Goal: Information Seeking & Learning: Learn about a topic

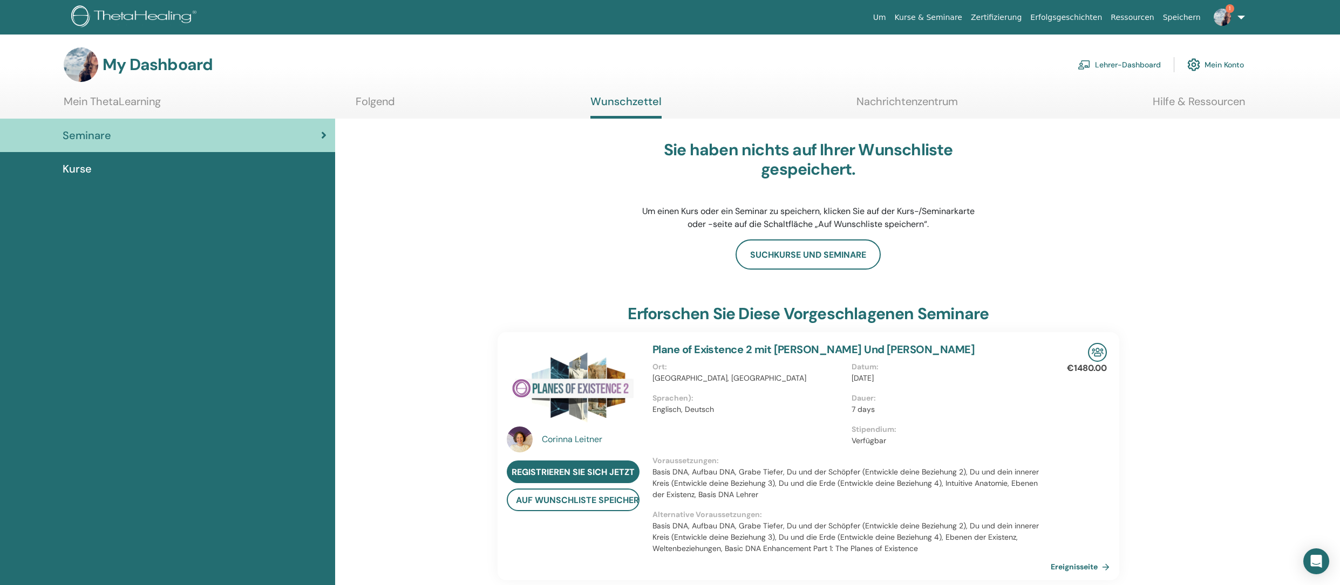
scroll to position [2, 0]
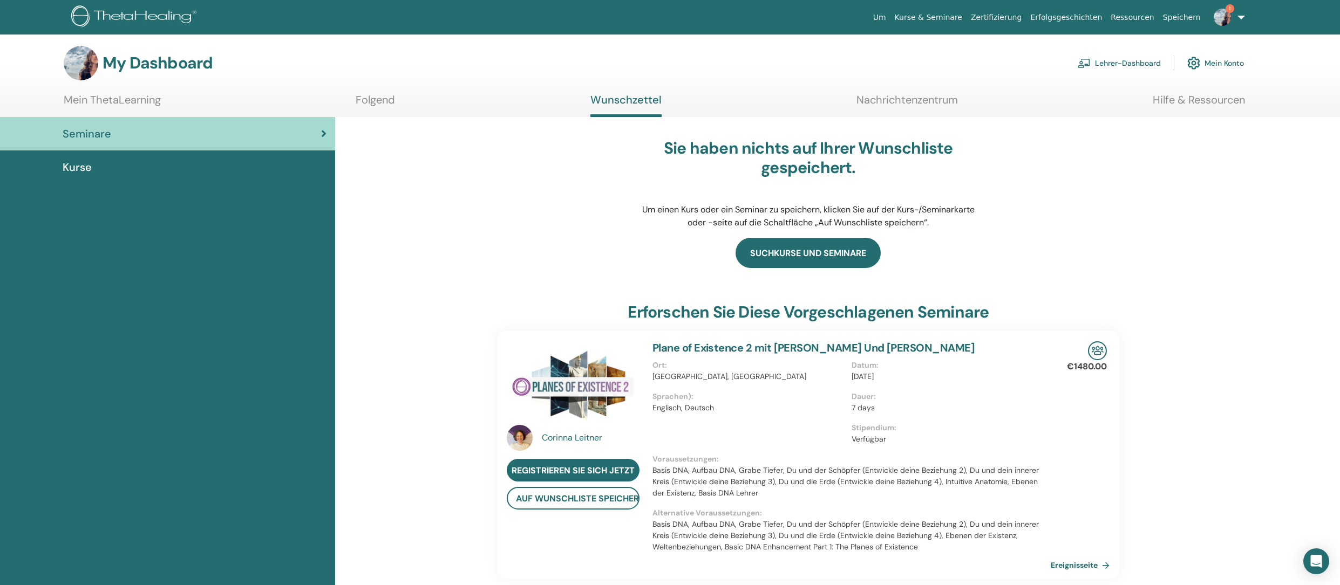
click at [839, 250] on link "Suchkurse und Seminare" at bounding box center [807, 253] width 145 height 30
click at [161, 164] on div "Kurse" at bounding box center [168, 167] width 318 height 16
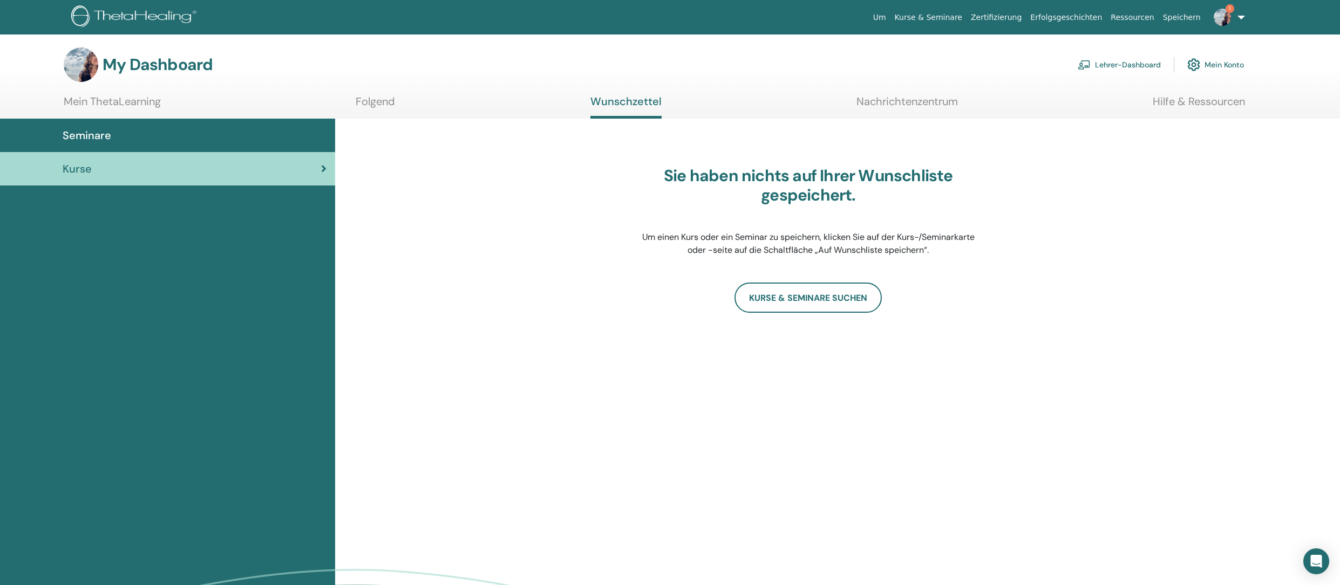
click at [178, 149] on link "Seminare" at bounding box center [167, 135] width 335 height 33
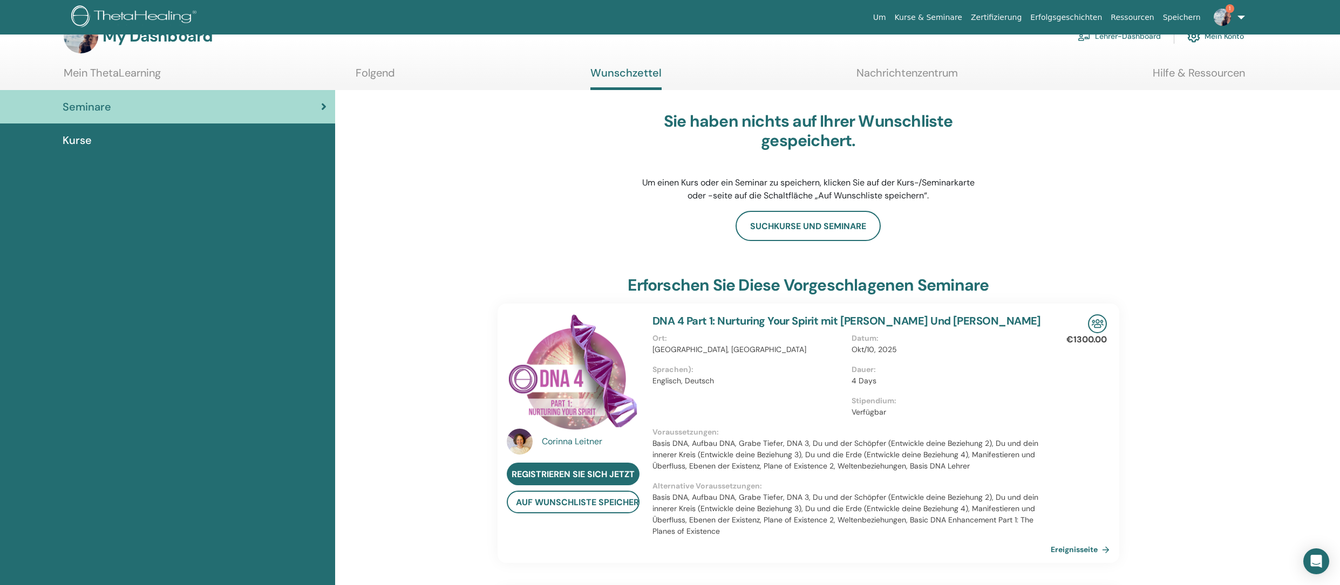
scroll to position [30, 0]
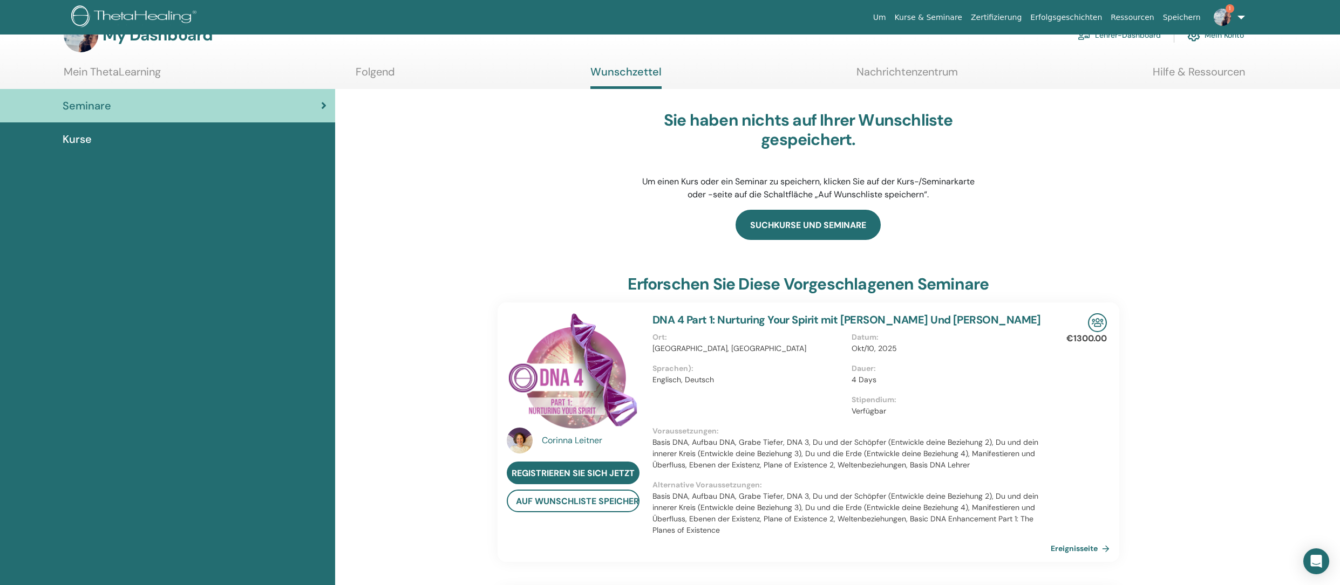
click at [802, 220] on link "Suchkurse und Seminare" at bounding box center [807, 225] width 145 height 30
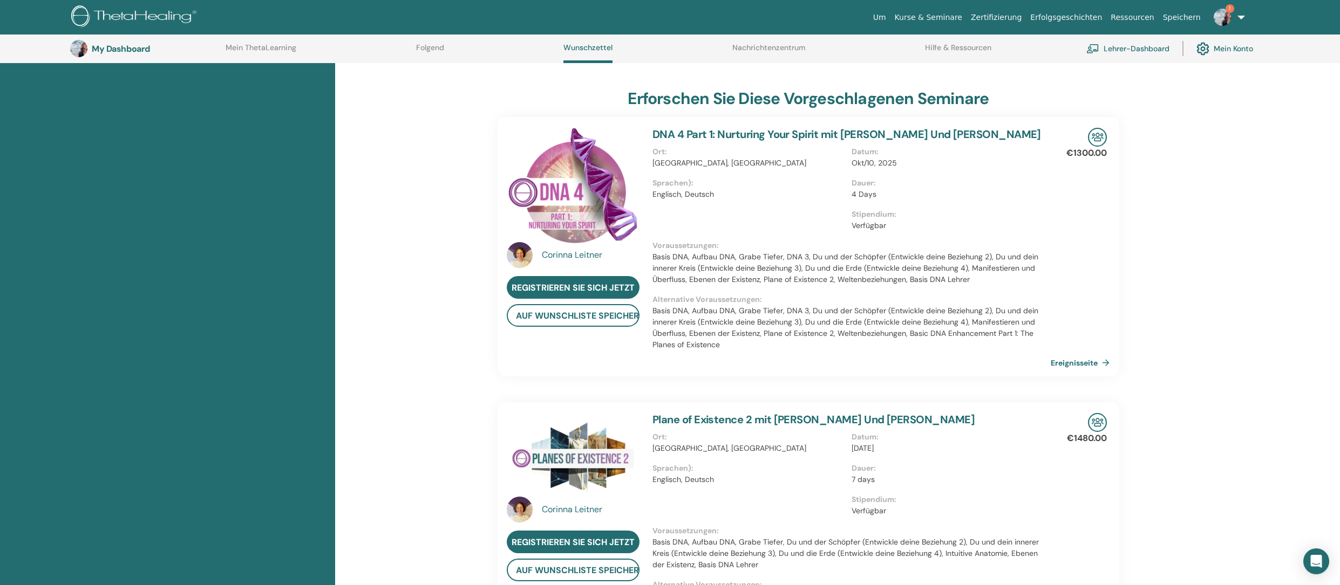
scroll to position [0, 0]
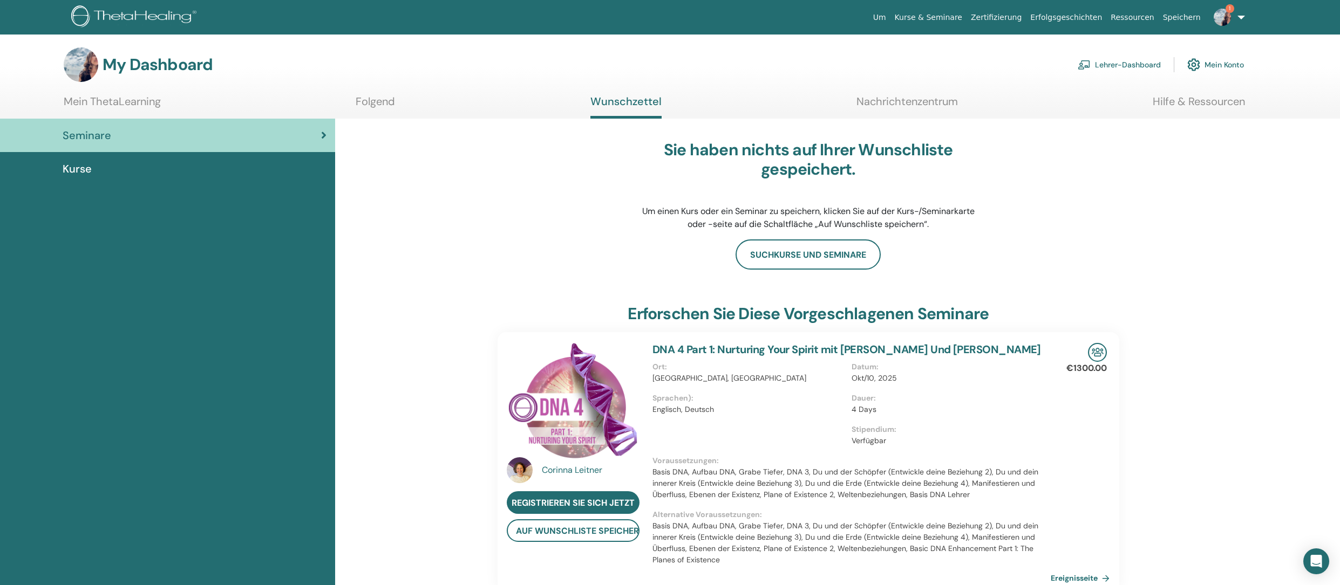
click at [947, 103] on link "Nachrichtenzentrum" at bounding box center [906, 105] width 101 height 21
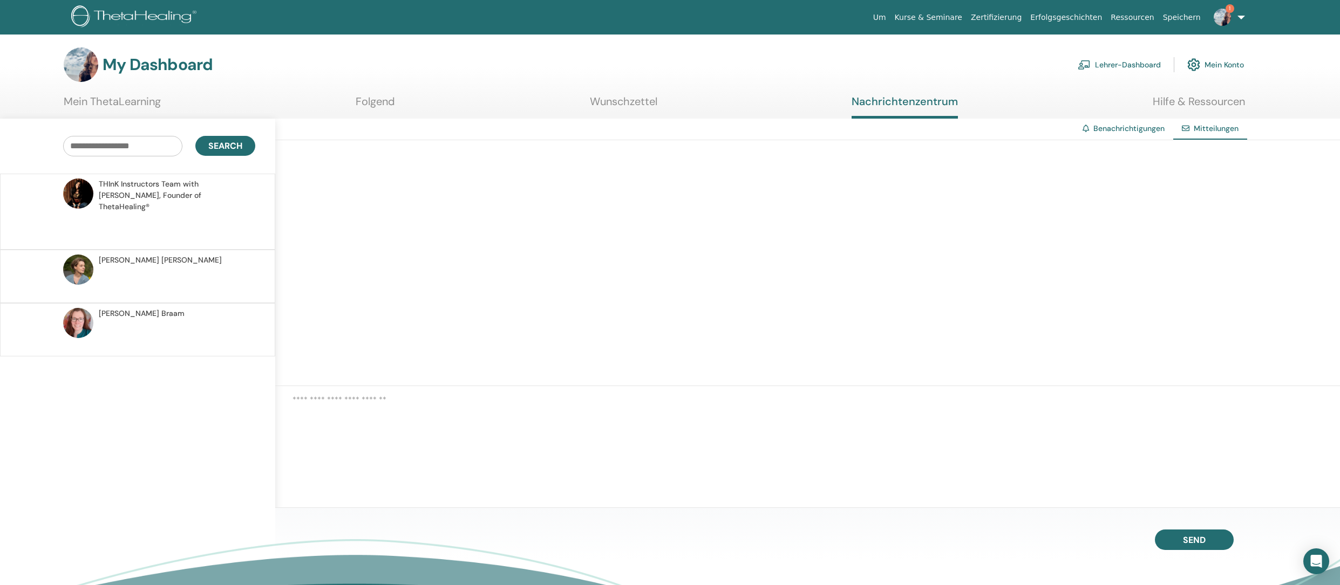
click at [125, 308] on span "Andrea Braam" at bounding box center [142, 313] width 86 height 11
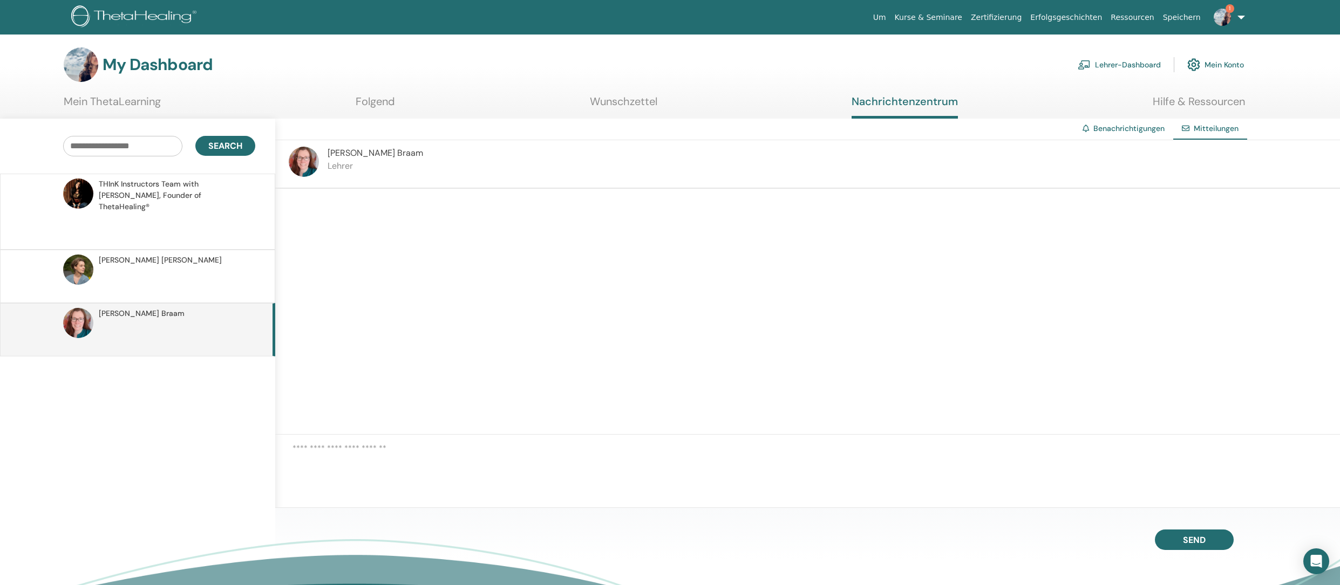
click at [309, 162] on img at bounding box center [304, 162] width 30 height 30
click at [316, 164] on img at bounding box center [304, 162] width 30 height 30
click at [143, 282] on p at bounding box center [177, 282] width 156 height 32
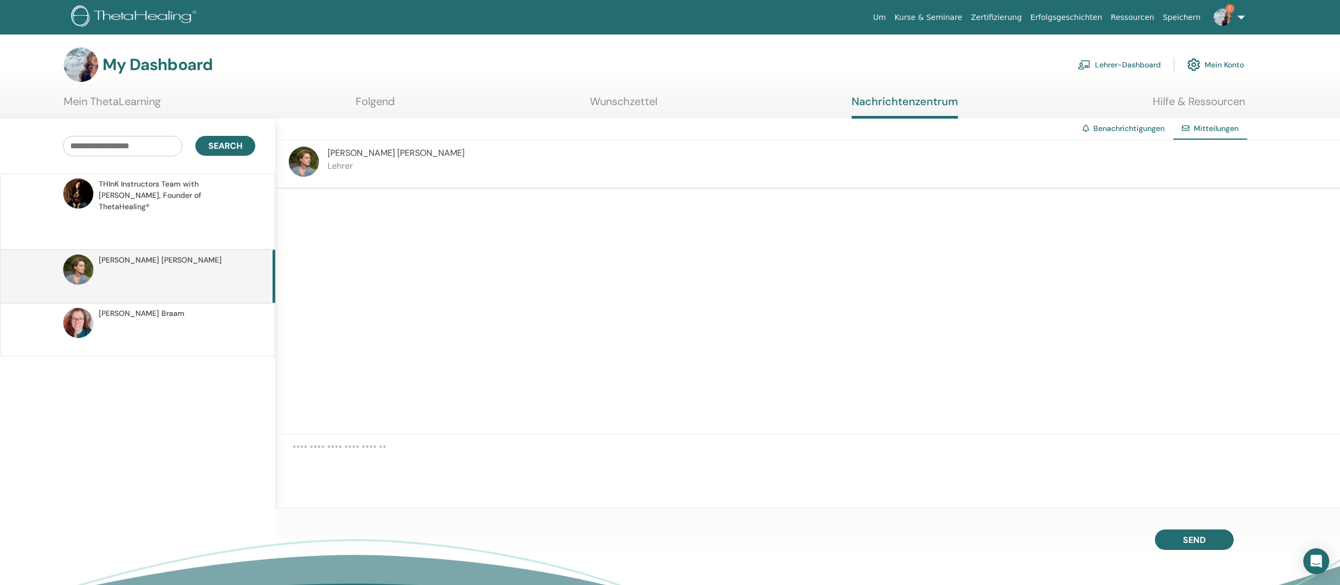
click at [79, 312] on img at bounding box center [78, 323] width 30 height 30
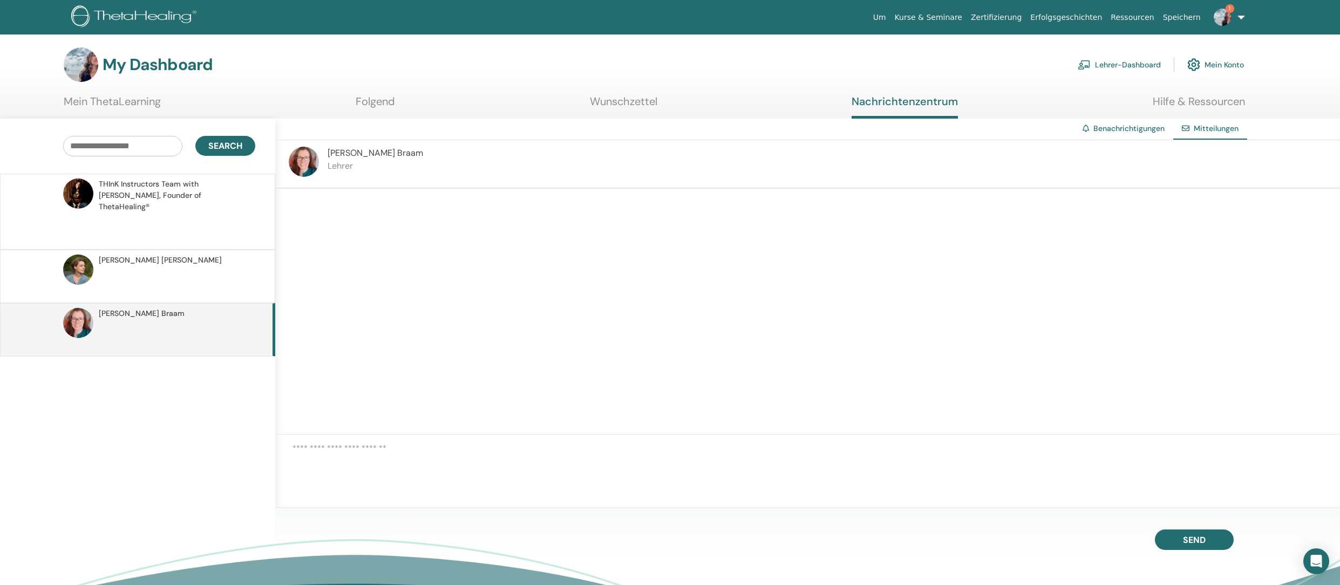
click at [310, 154] on img at bounding box center [304, 162] width 30 height 30
click at [337, 152] on span "Andrea Braam" at bounding box center [376, 152] width 96 height 11
click at [342, 153] on span "Andrea Braam" at bounding box center [376, 152] width 96 height 11
click at [352, 167] on p "Lehrer" at bounding box center [376, 166] width 96 height 13
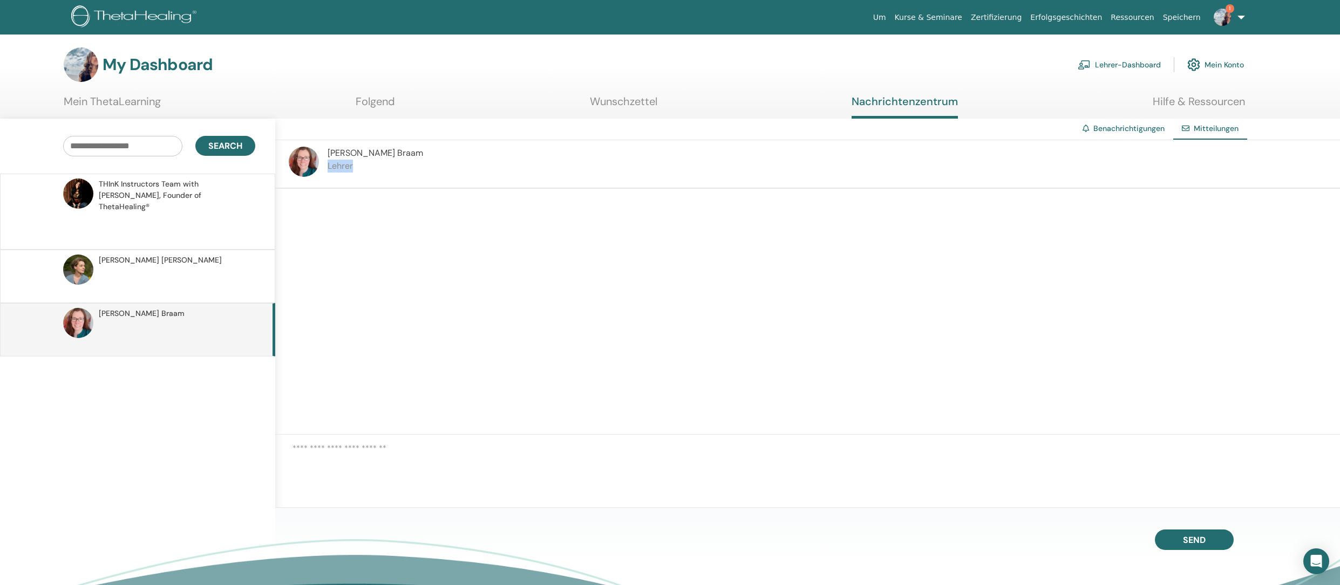
click at [1218, 18] on img at bounding box center [1222, 17] width 17 height 17
click at [1237, 186] on span "Benachrichtigungen" at bounding box center [1202, 186] width 69 height 10
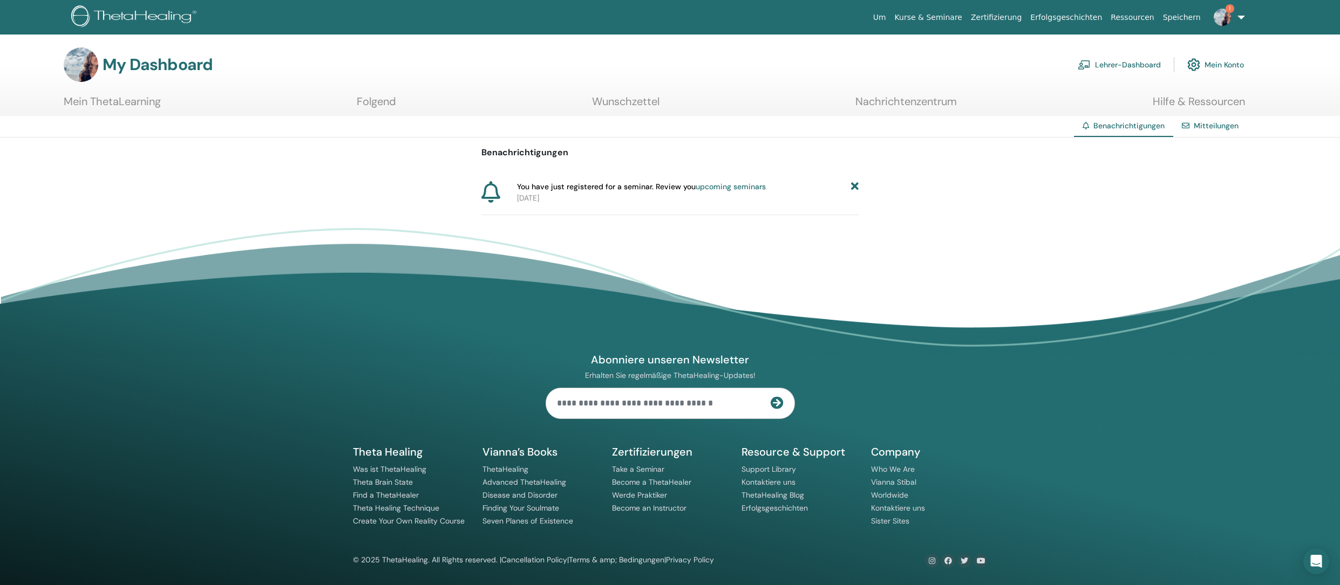
click at [746, 188] on link "upcoming seminars" at bounding box center [731, 187] width 70 height 10
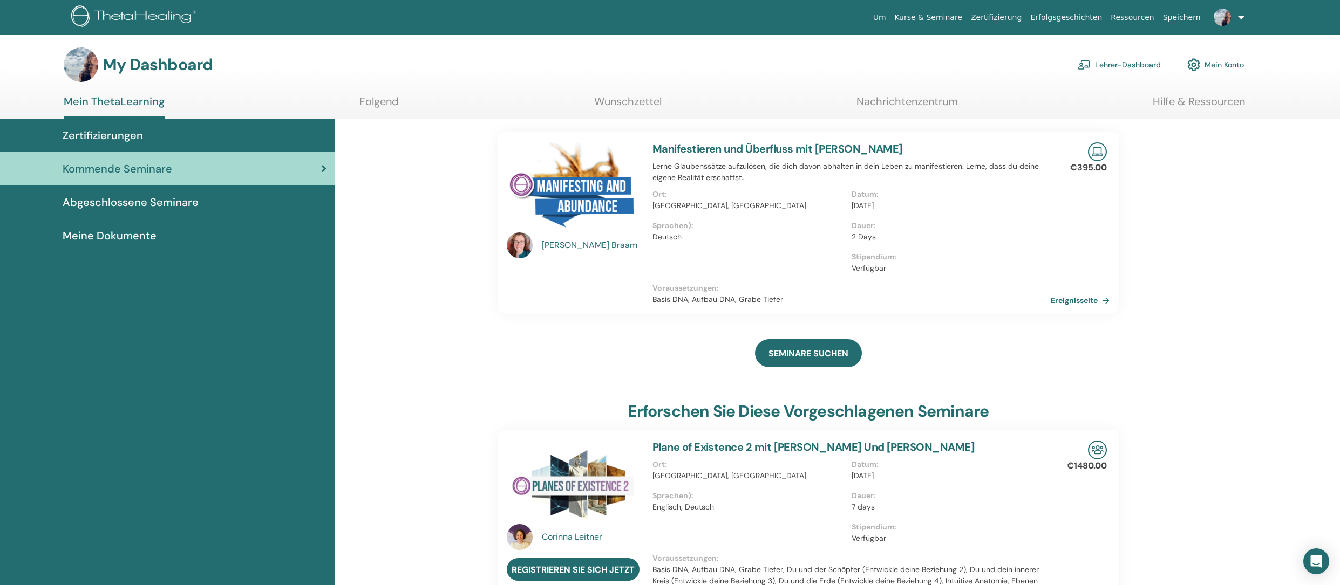
click at [577, 246] on div "[PERSON_NAME]" at bounding box center [592, 245] width 100 height 13
click at [521, 247] on img at bounding box center [520, 246] width 26 height 26
click at [520, 244] on img at bounding box center [520, 246] width 26 height 26
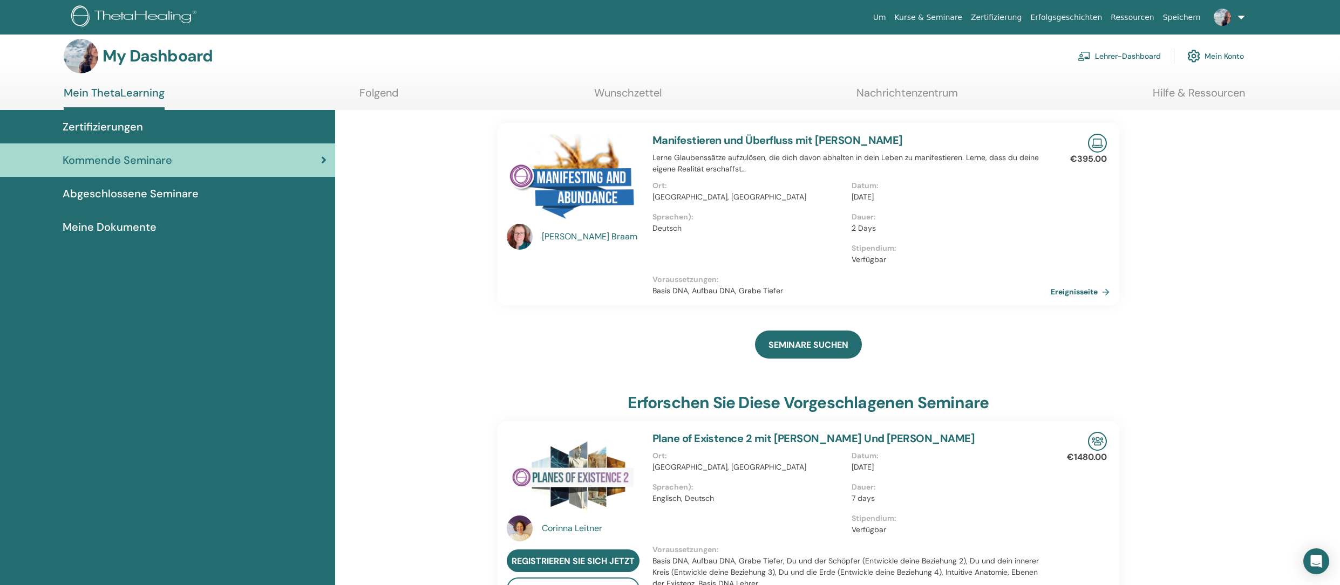
click at [554, 199] on img at bounding box center [573, 180] width 133 height 93
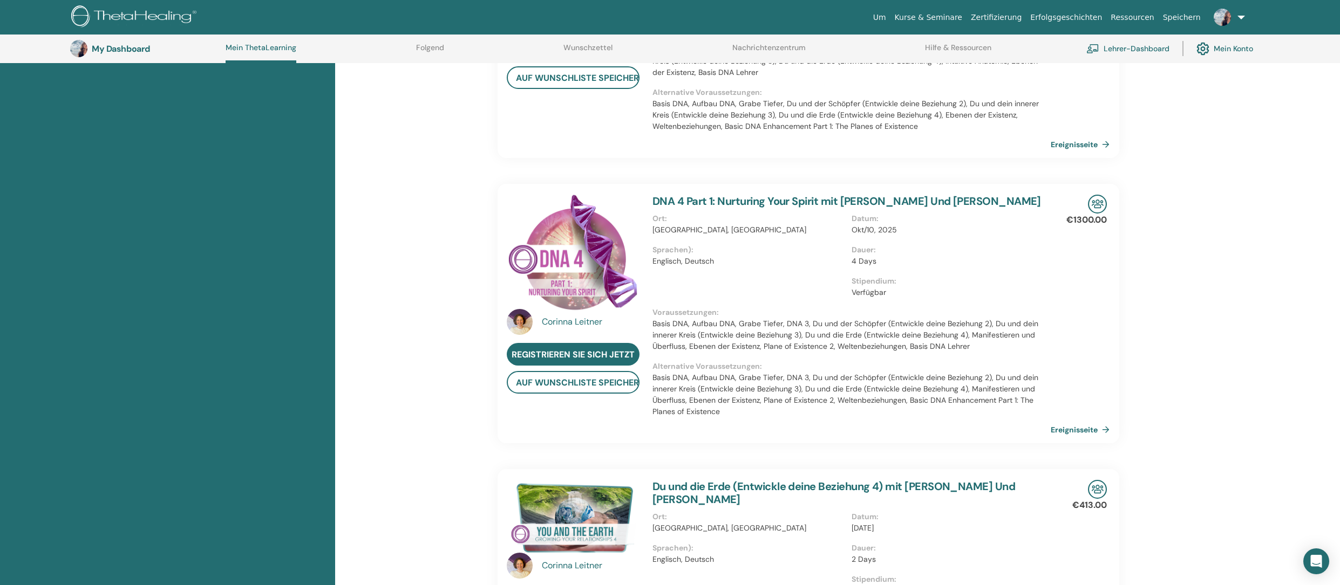
scroll to position [0, 0]
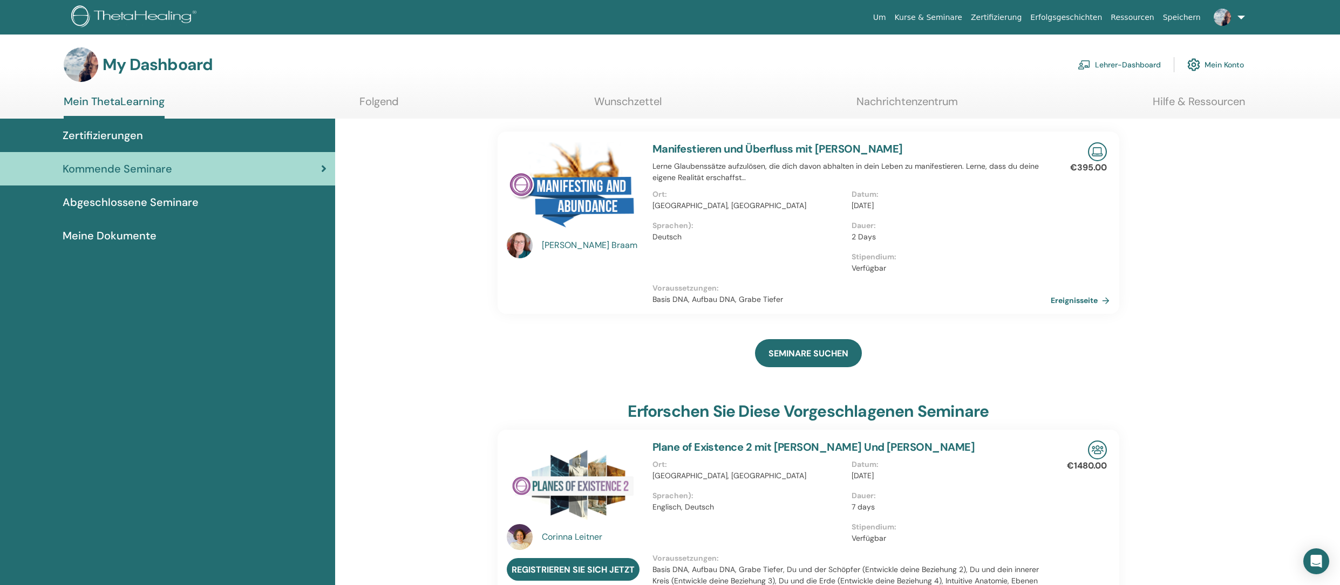
click at [1092, 157] on img at bounding box center [1097, 151] width 19 height 19
click at [1085, 301] on link "Ereignisseite" at bounding box center [1083, 300] width 63 height 16
click at [187, 206] on span "Abgeschlossene Seminare" at bounding box center [131, 202] width 136 height 16
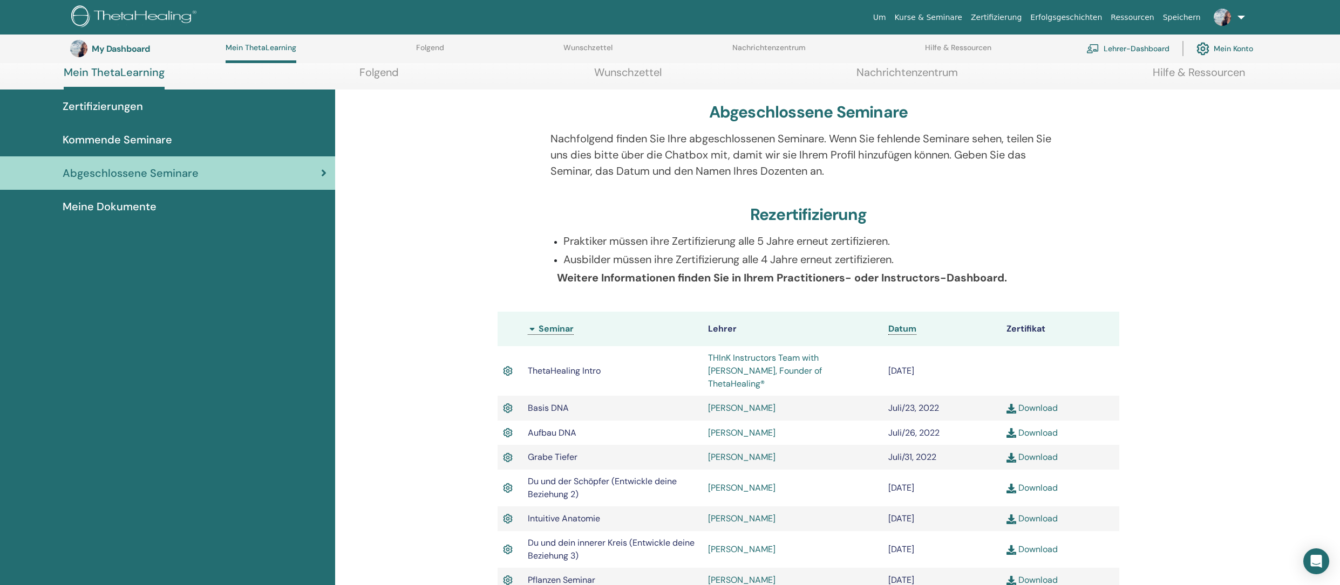
scroll to position [205, 0]
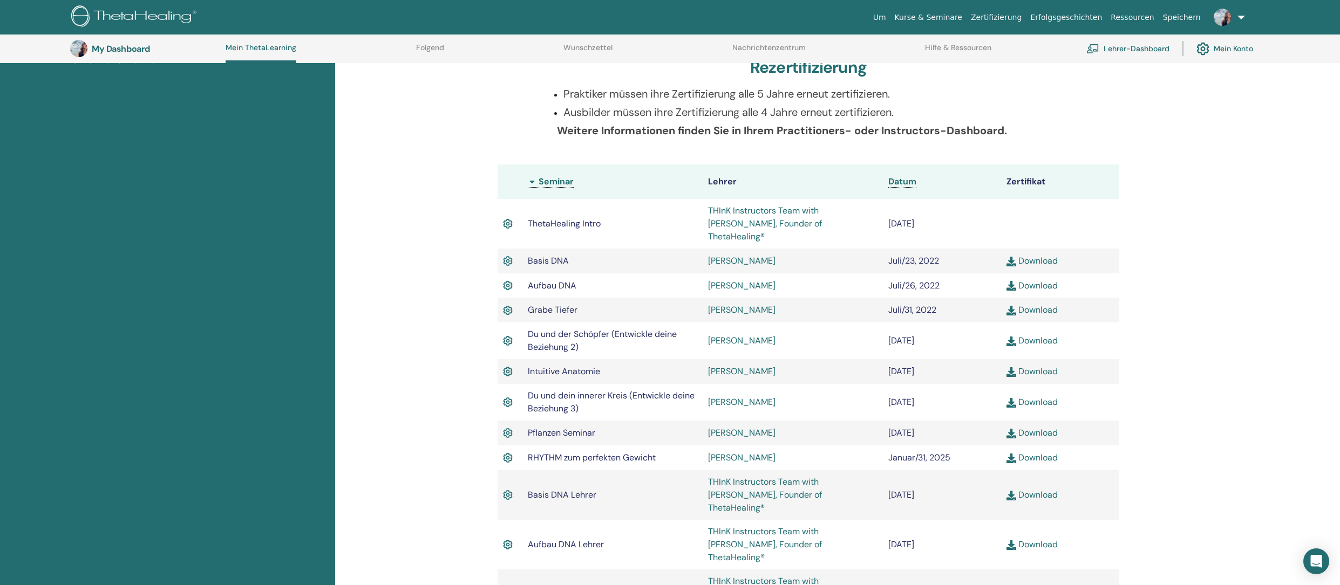
click at [762, 255] on link "[PERSON_NAME]" at bounding box center [741, 260] width 67 height 11
